Goal: Task Accomplishment & Management: Manage account settings

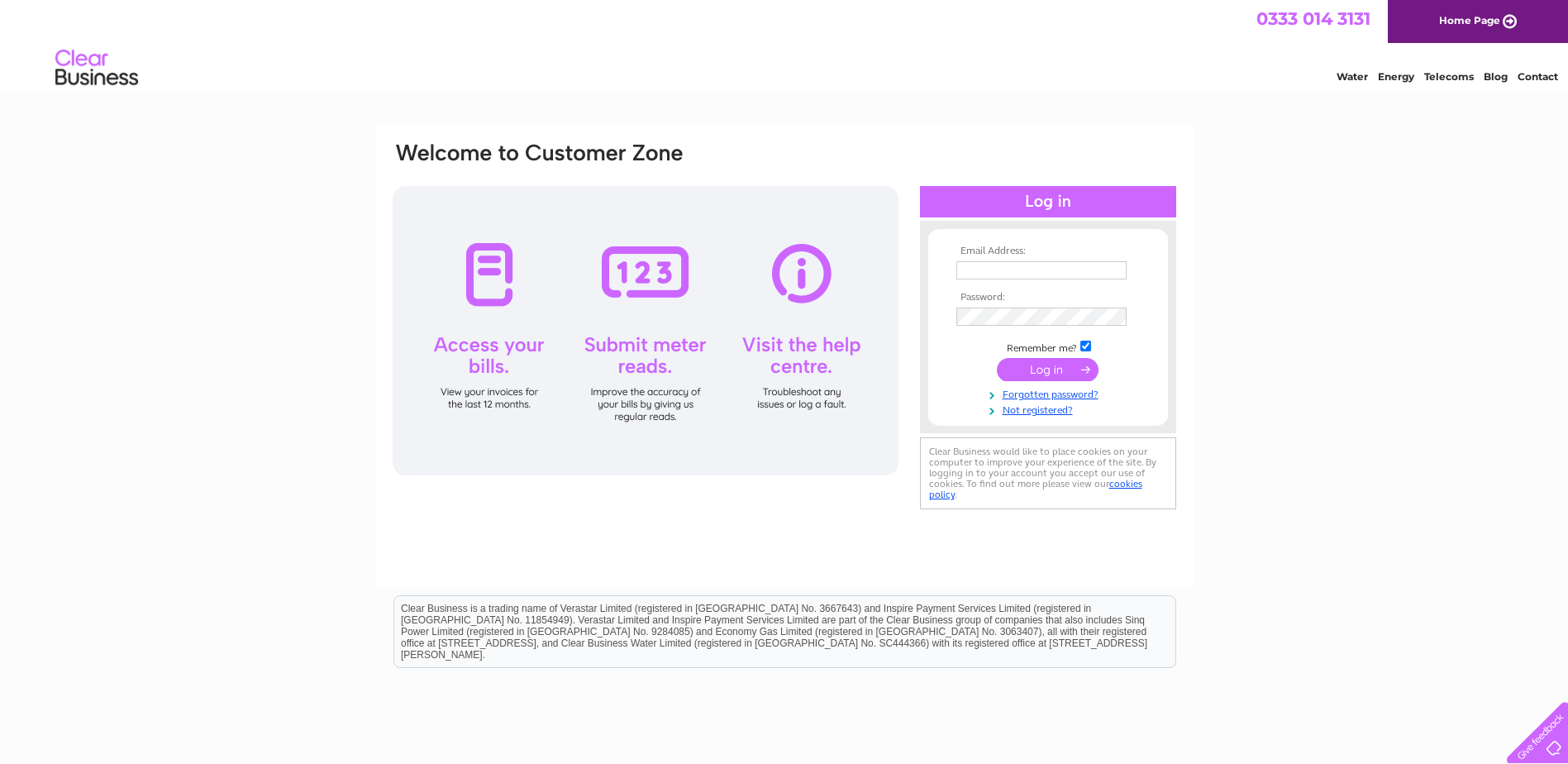
type input "louise.sutherland@massonglennie.co.uk"
click at [1031, 364] on input "submit" at bounding box center [1047, 369] width 101 height 24
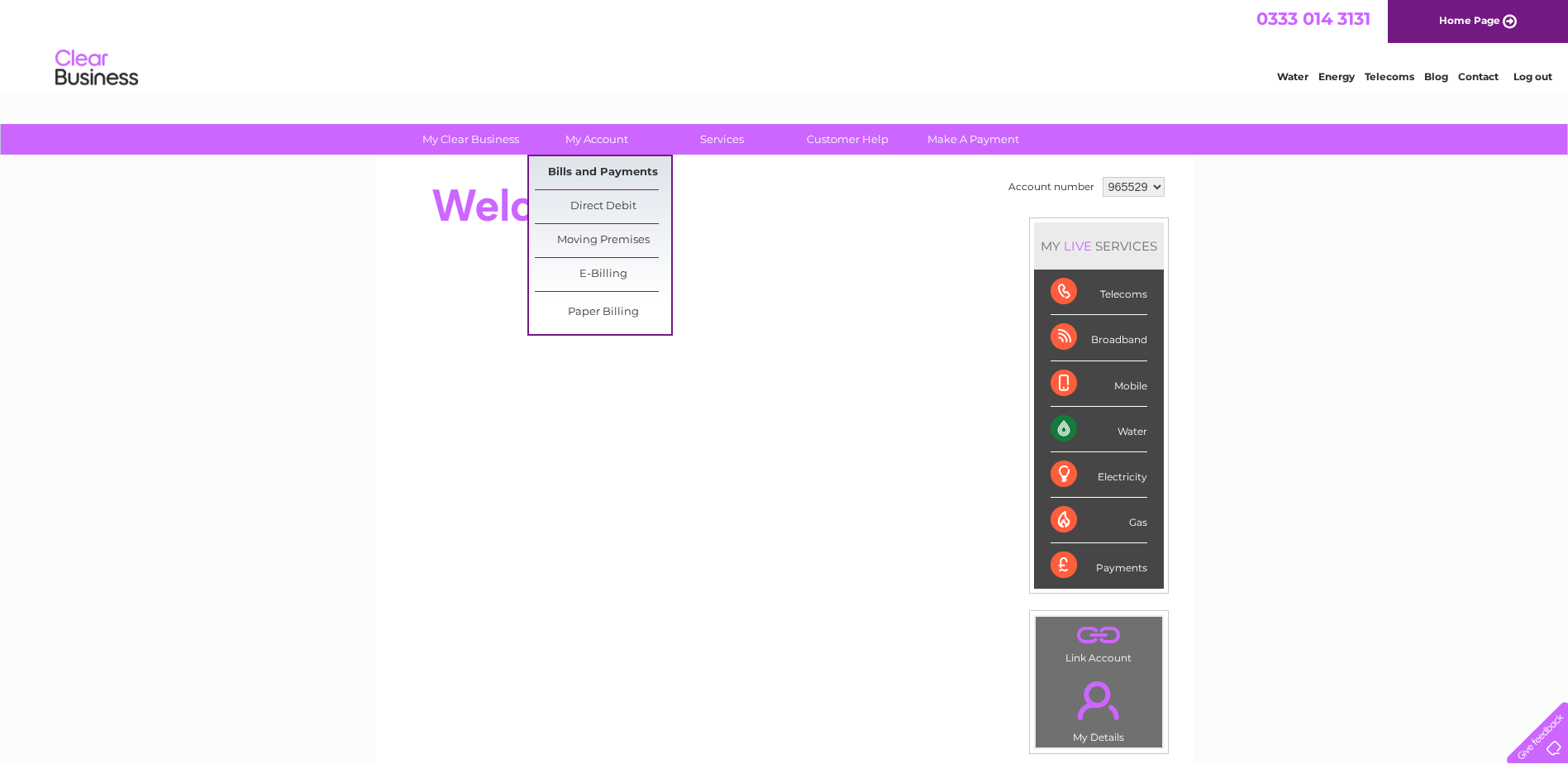
click at [610, 177] on link "Bills and Payments" at bounding box center [603, 173] width 137 height 33
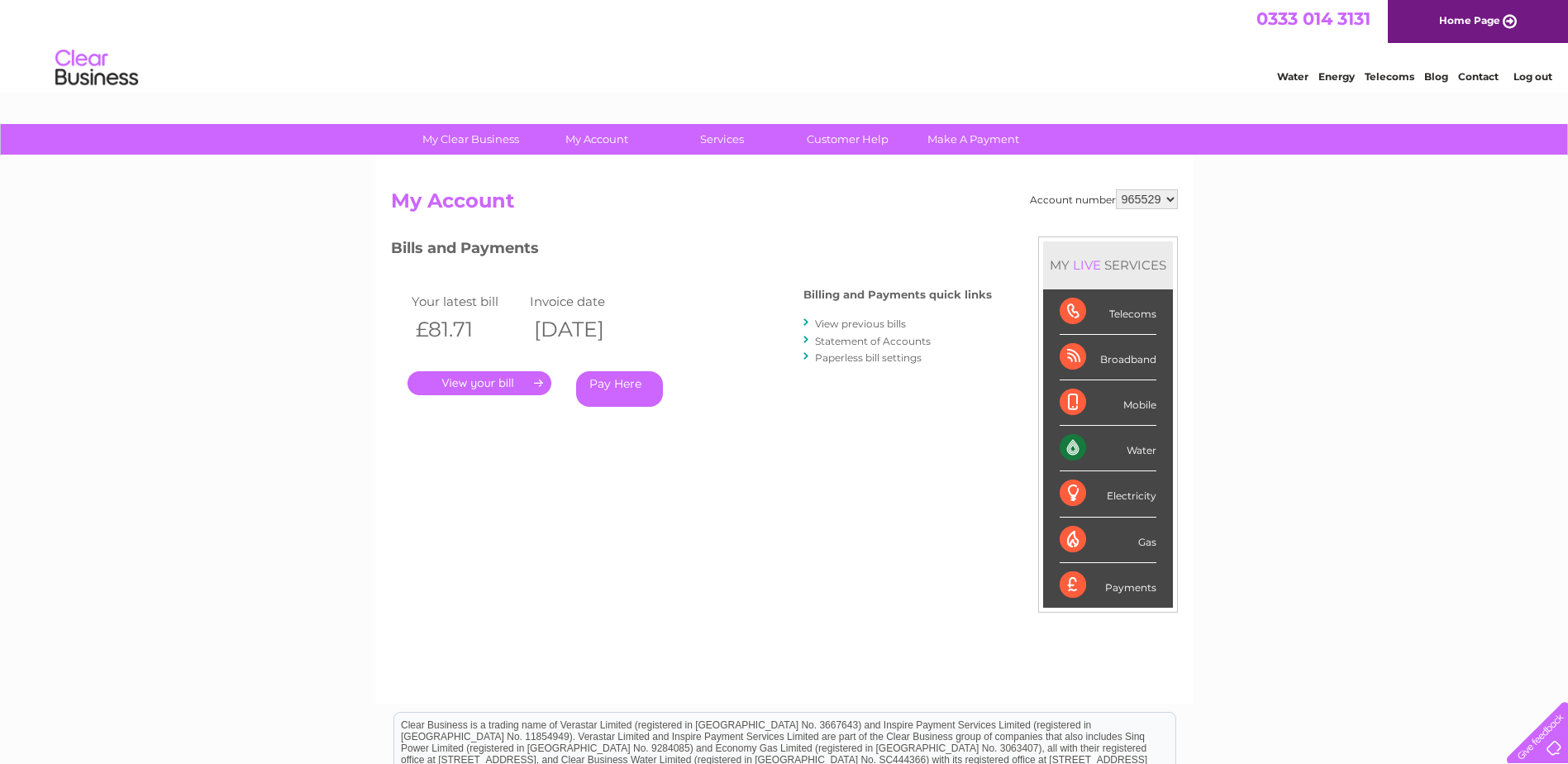
click at [493, 382] on link "." at bounding box center [479, 383] width 144 height 24
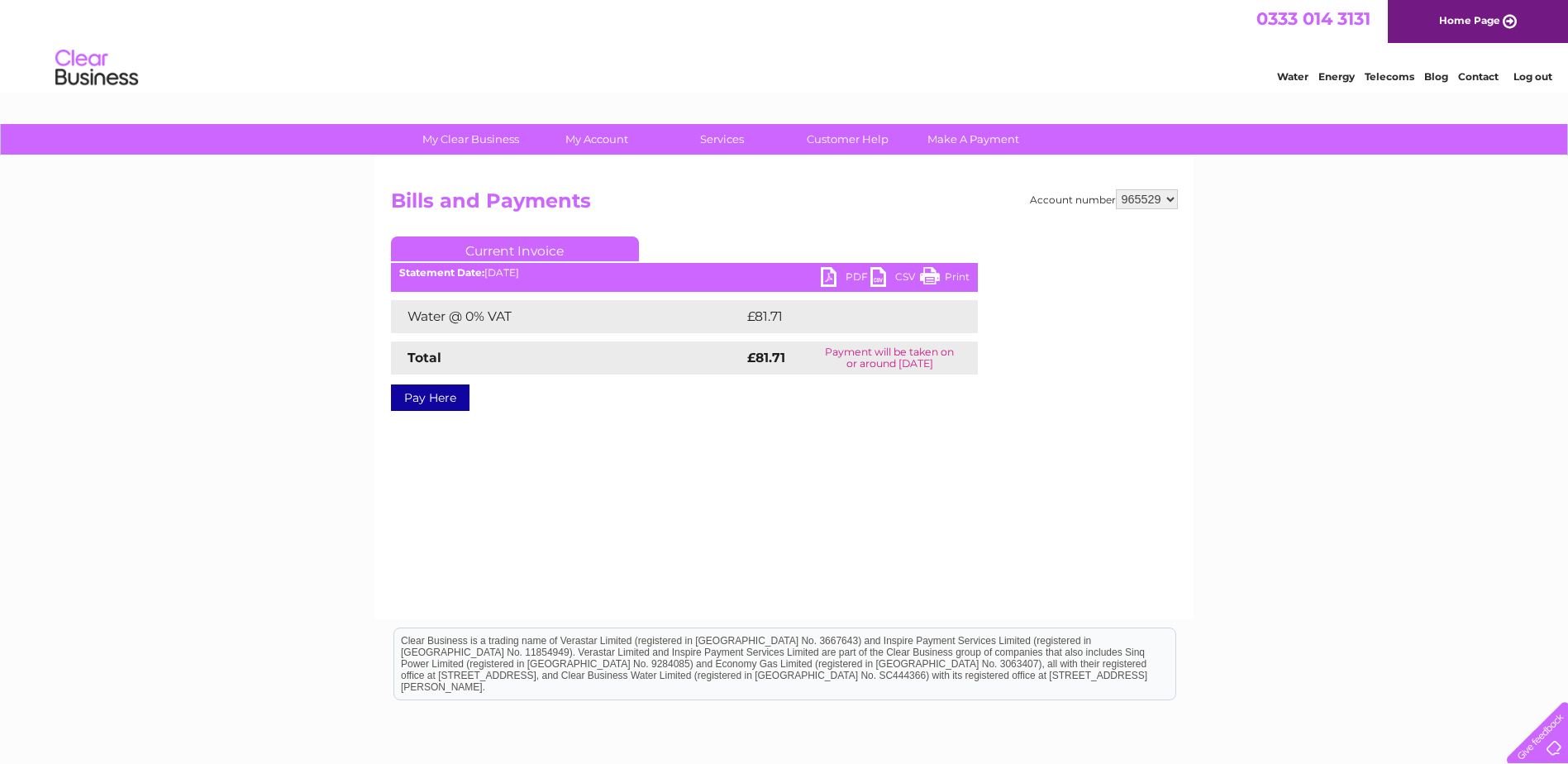
click at [856, 272] on link "PDF" at bounding box center [845, 279] width 50 height 24
